Goal: Use online tool/utility: Use online tool/utility

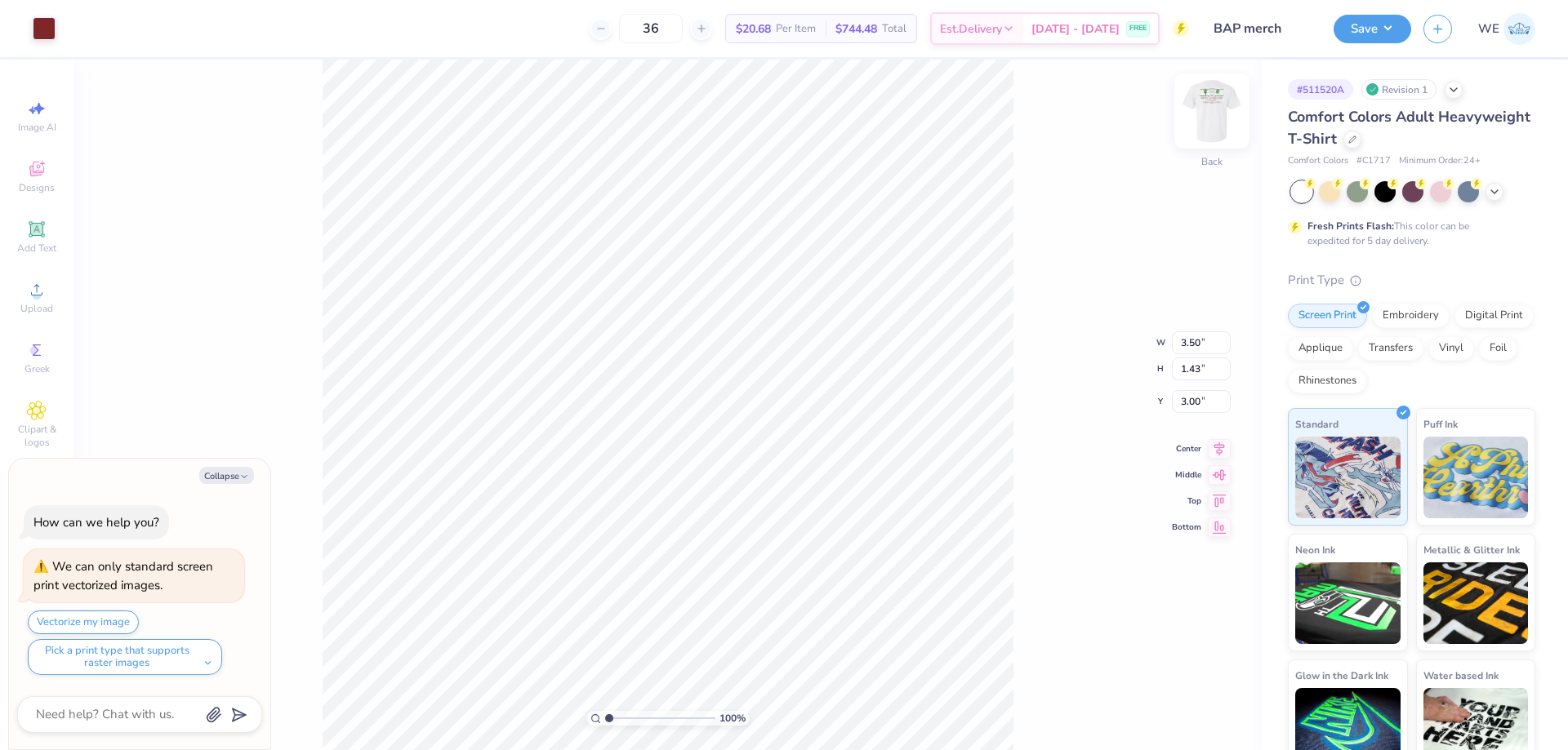
click at [1219, 103] on img at bounding box center [1212, 111] width 66 height 66
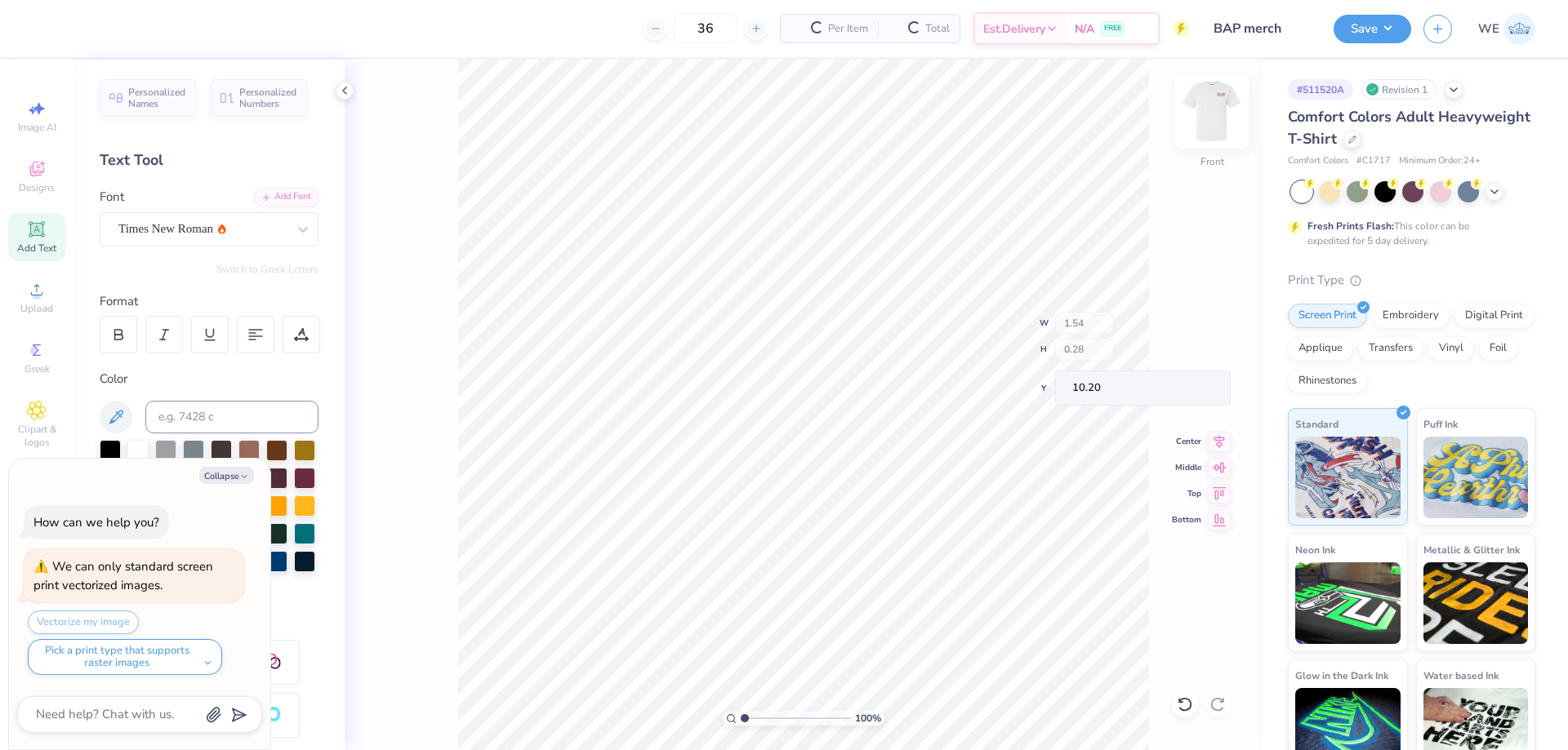
click at [1226, 114] on img at bounding box center [1212, 111] width 66 height 66
type textarea "x"
type input "4.48505343131628"
type textarea "x"
type input "4.48505343131628"
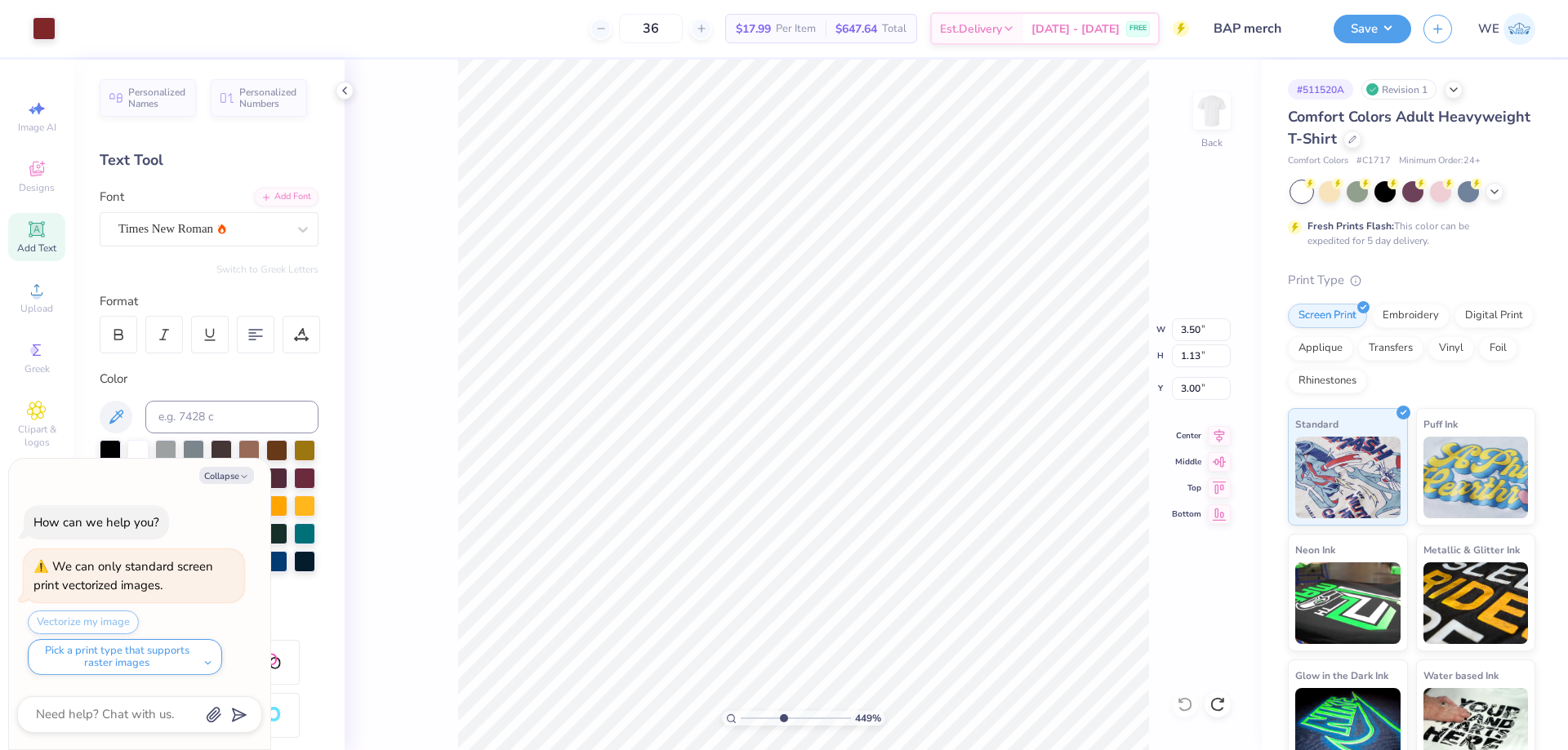
type textarea "x"
type input "3.42"
type input "0.21"
type input "4.22"
type input "4.48505343131628"
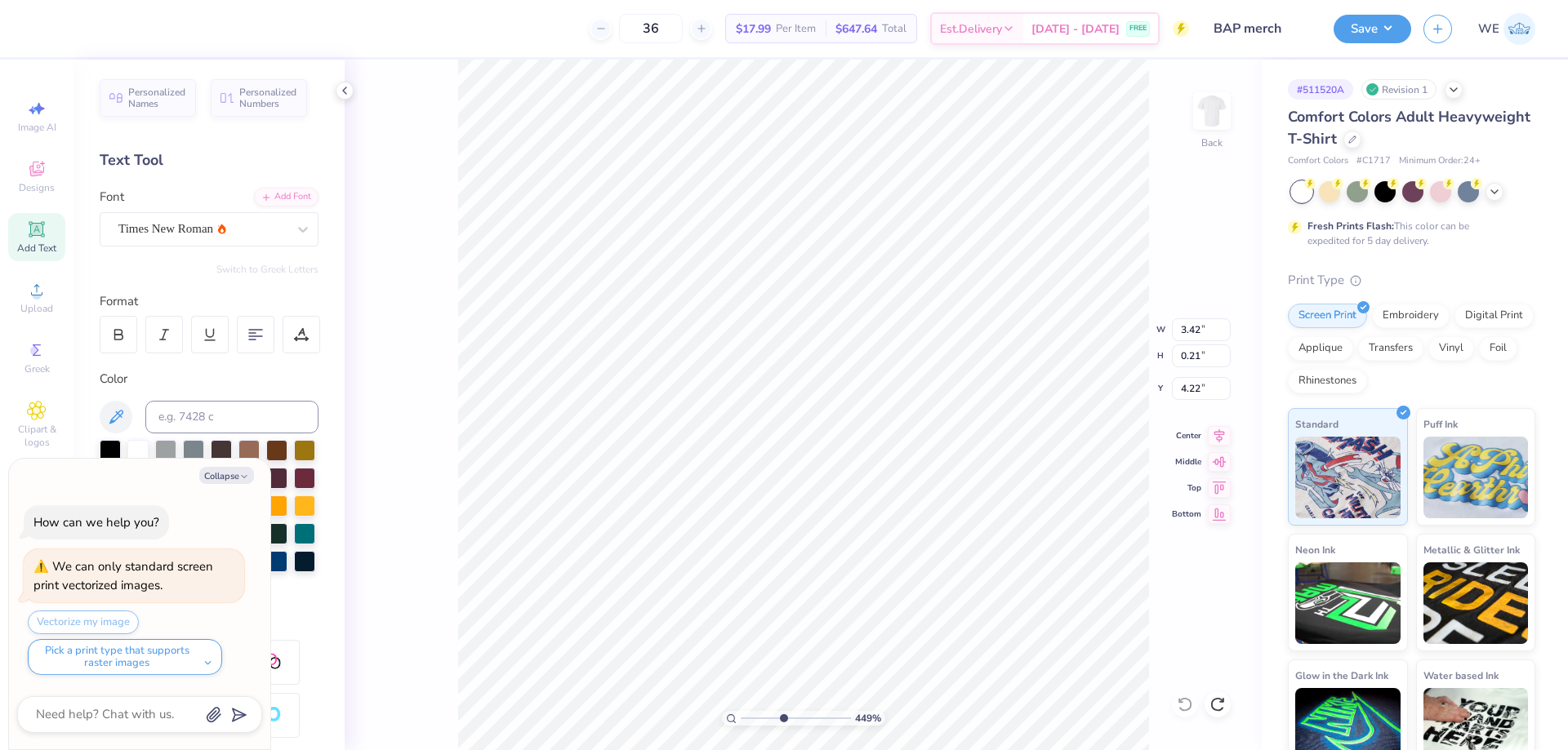
type textarea "x"
type input "4.48505343131628"
type textarea "x"
type input "1"
click at [1215, 105] on img at bounding box center [1212, 111] width 66 height 66
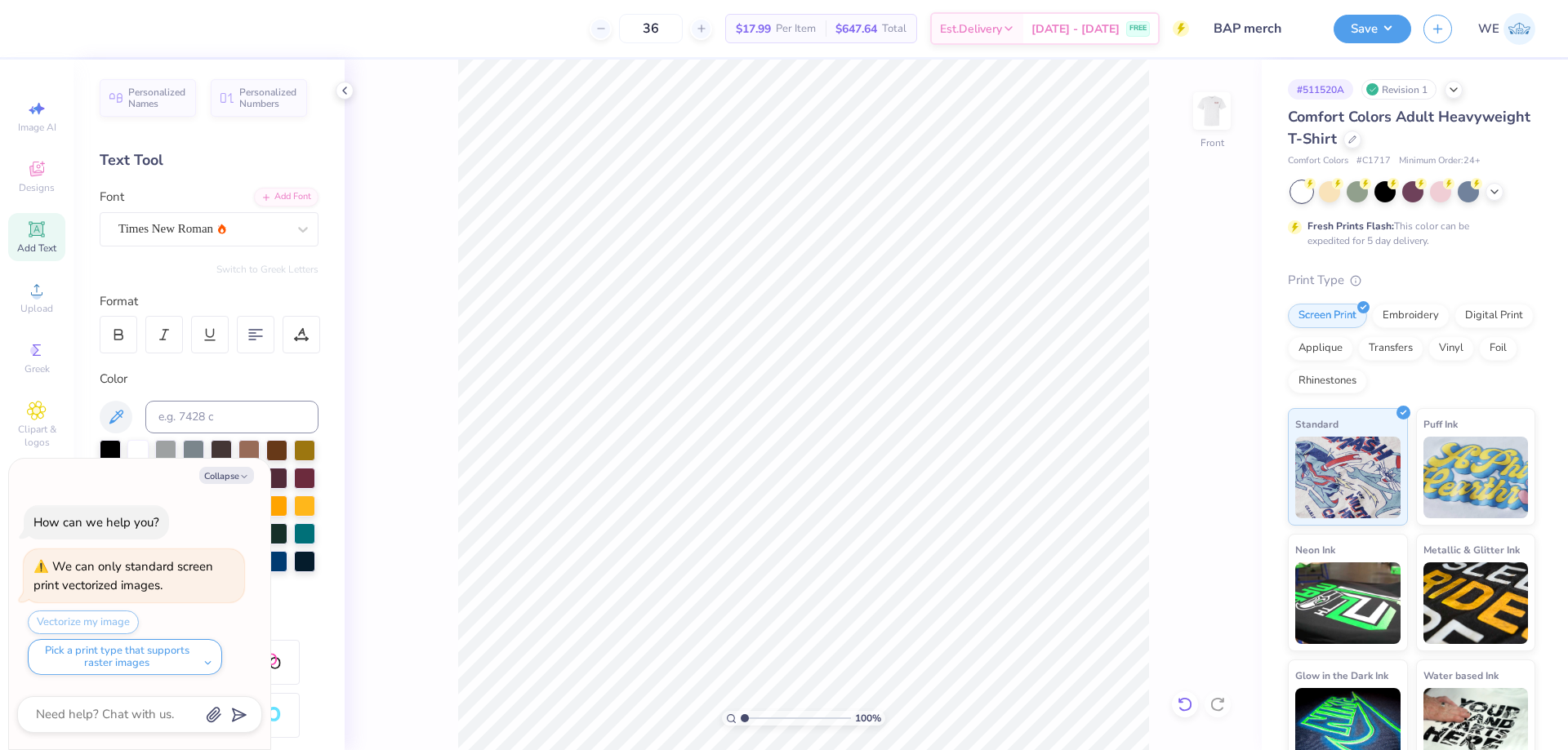
click at [1184, 700] on icon at bounding box center [1184, 704] width 16 height 16
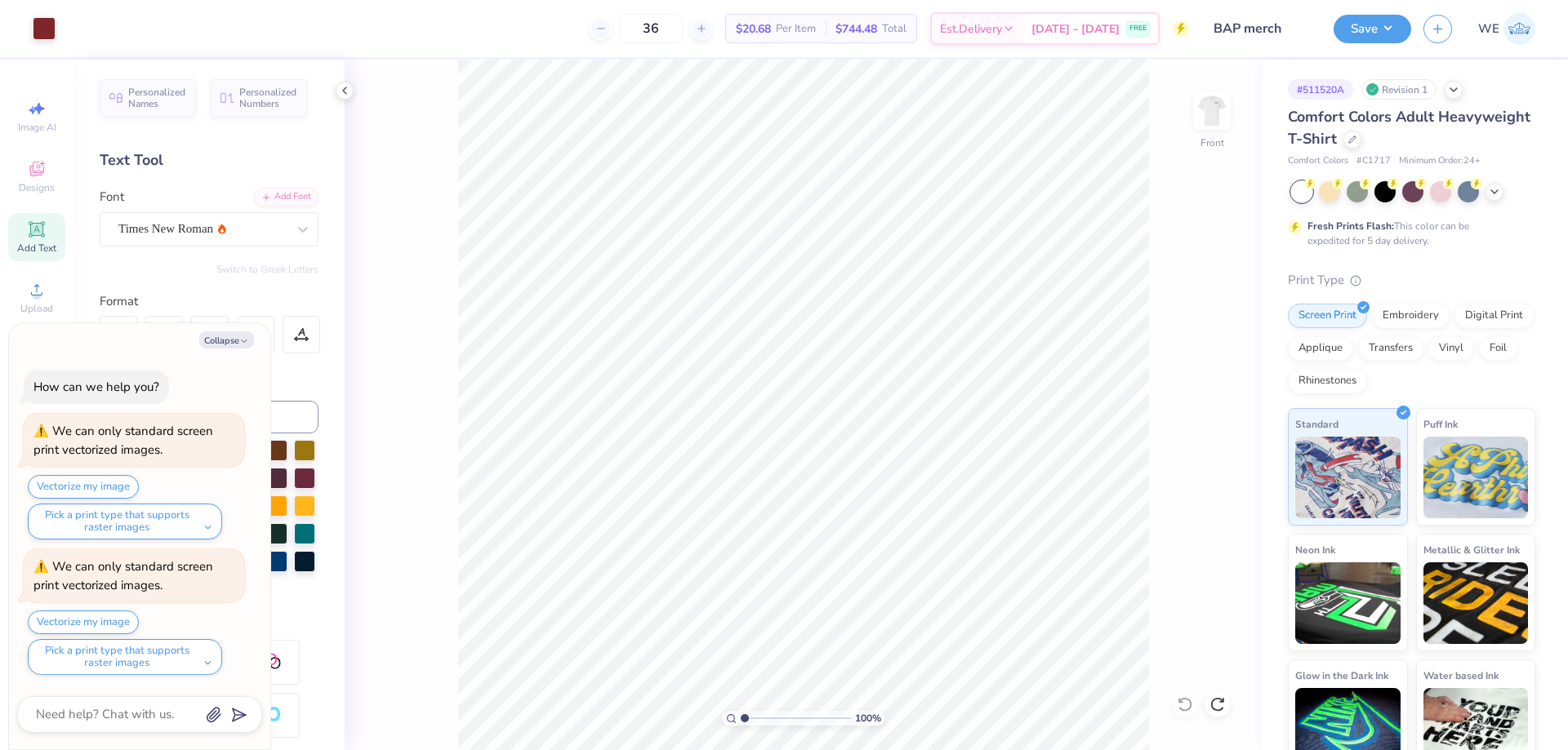
type textarea "x"
type input "1.94838374793402"
type textarea "x"
type input "1.94838374793402"
type textarea "x"
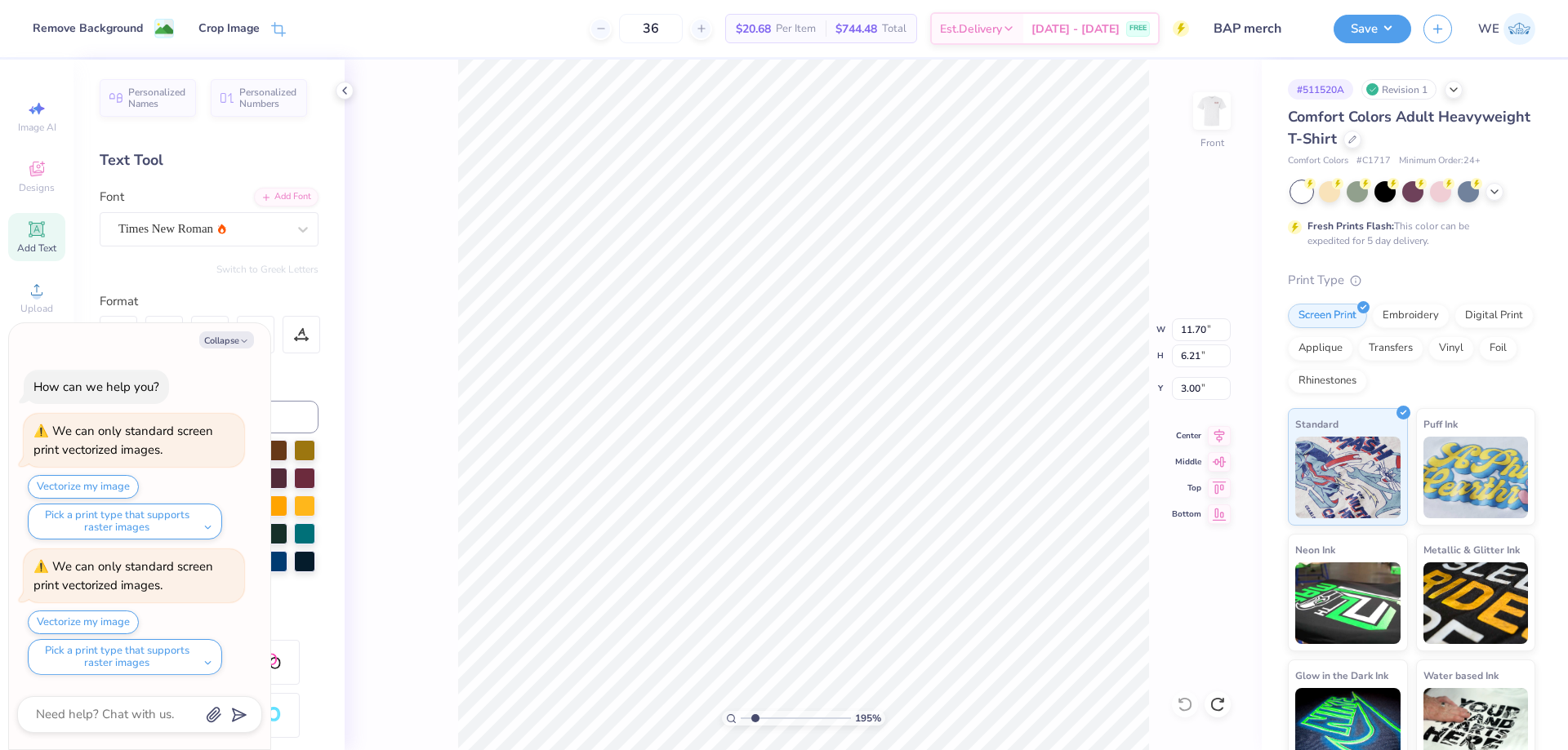
type input "1.94838374793402"
type textarea "x"
type input "1.94838374793402"
type textarea "x"
type input "1.94838374793402"
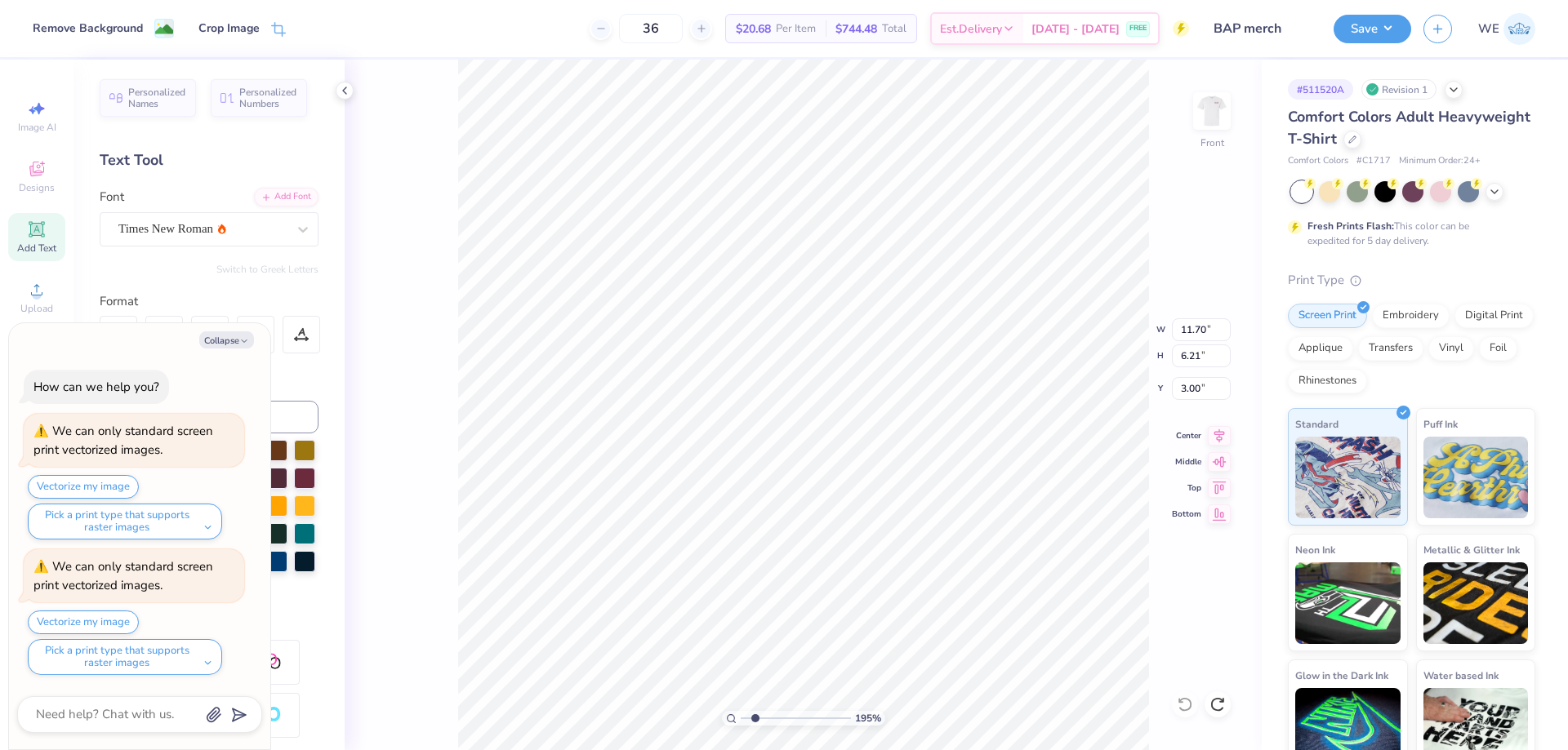
type textarea "x"
type input "1.94838374793402"
type textarea "x"
type input "1.94838374793402"
type textarea "x"
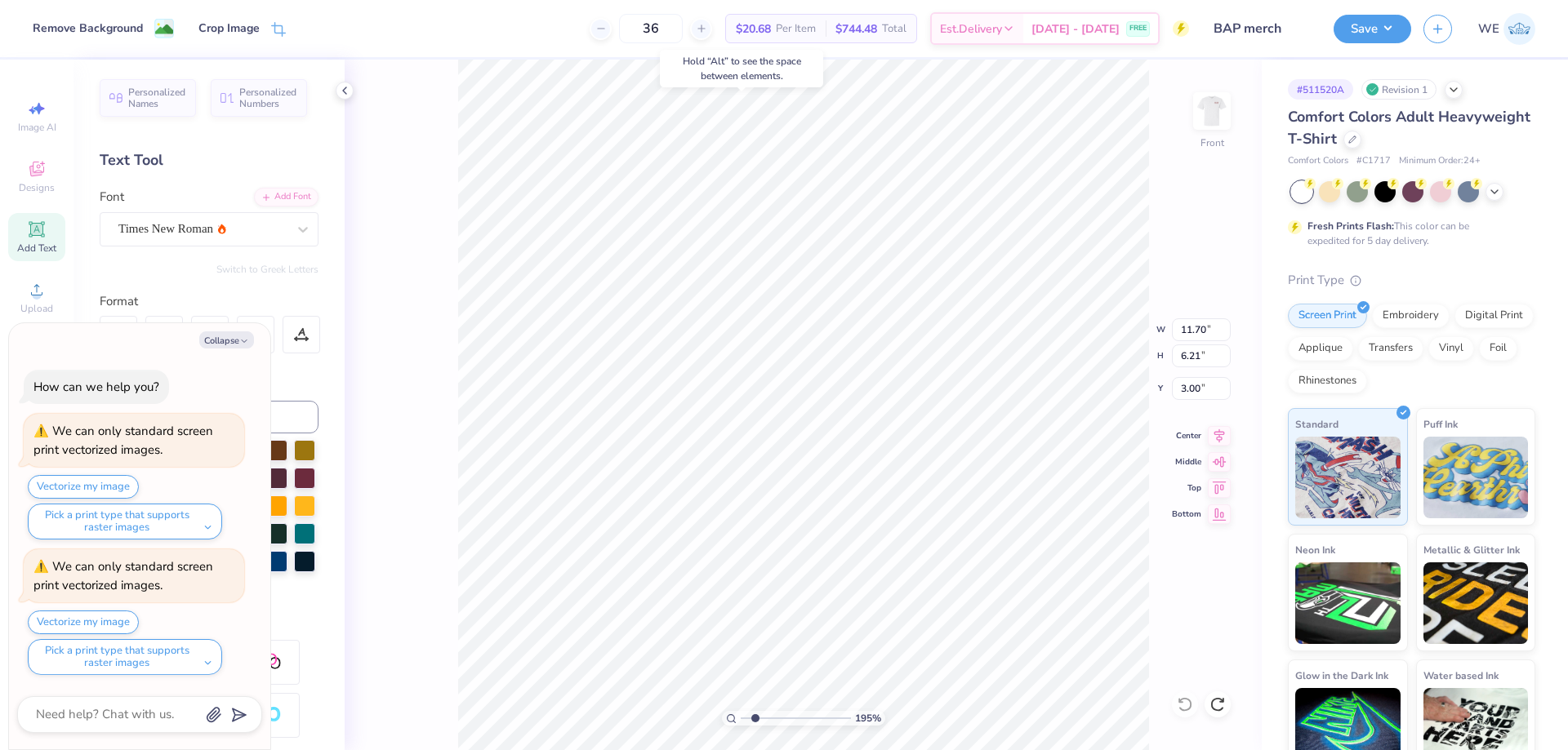
type input "1.94838374793402"
type textarea "x"
type input "1.94838374793402"
type textarea "x"
type input "1.94838374793402"
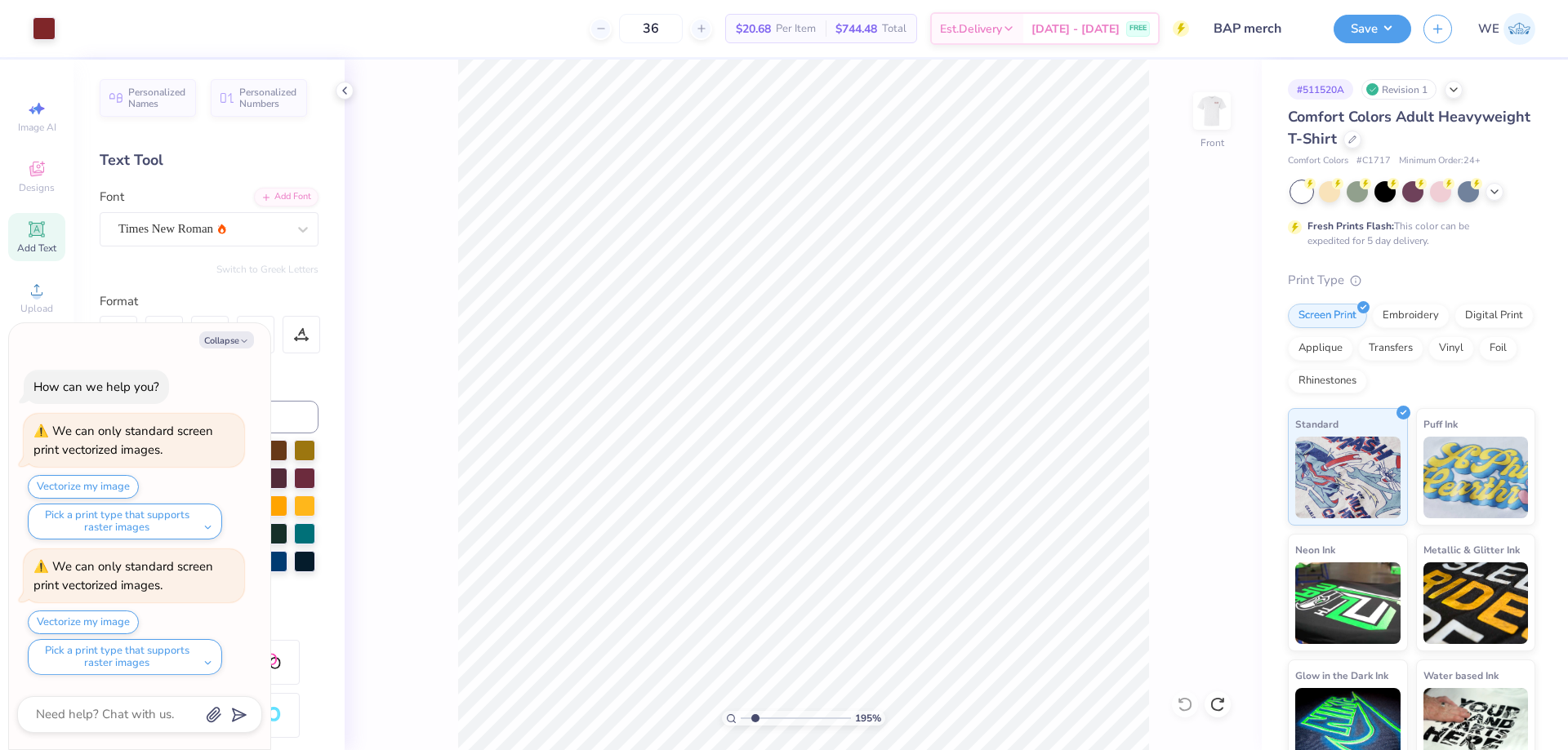
type textarea "x"
